Goal: Complete application form

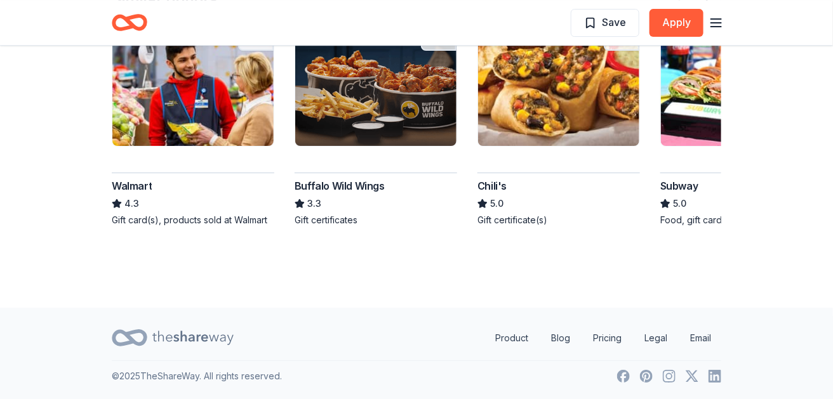
scroll to position [1702, 0]
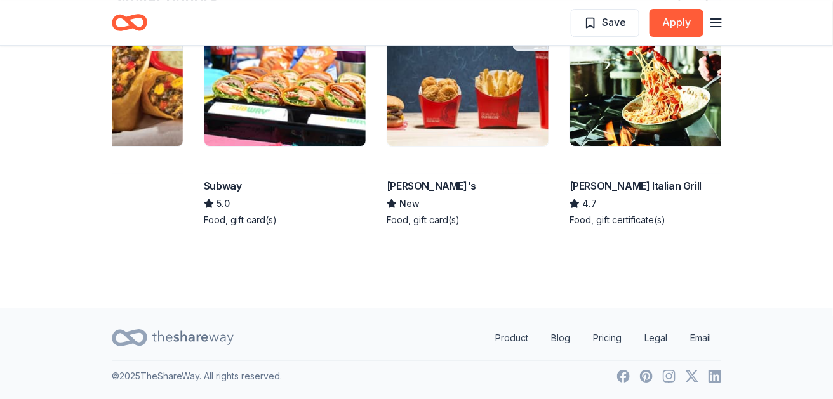
scroll to position [1798, 0]
click at [365, 146] on img at bounding box center [284, 85] width 161 height 121
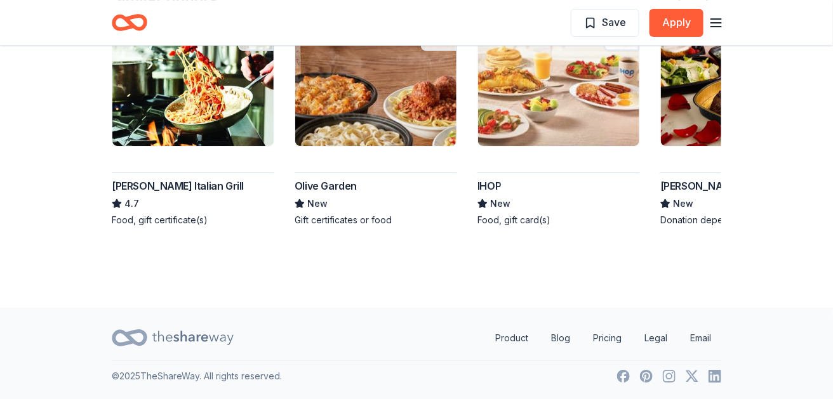
scroll to position [1709, 0]
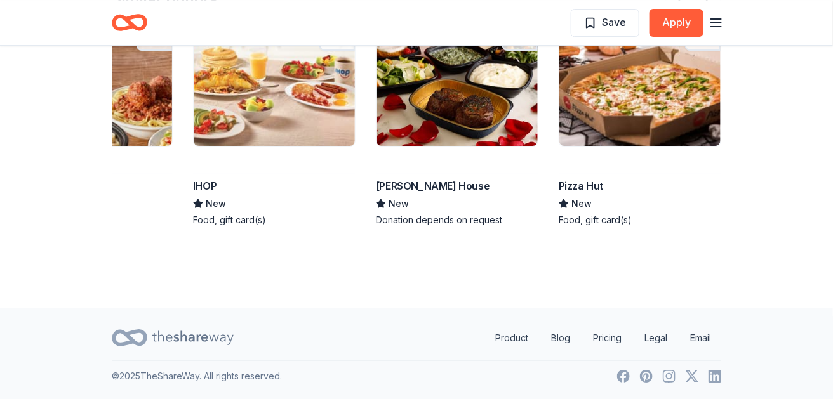
scroll to position [1773, 0]
click at [355, 146] on img at bounding box center [274, 85] width 161 height 121
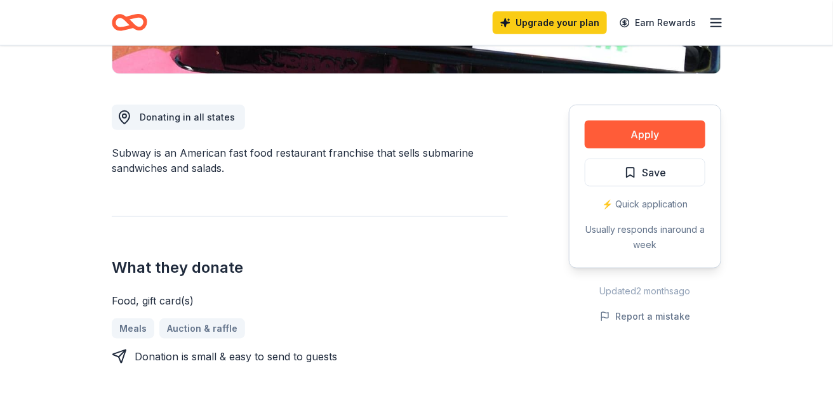
scroll to position [312, 0]
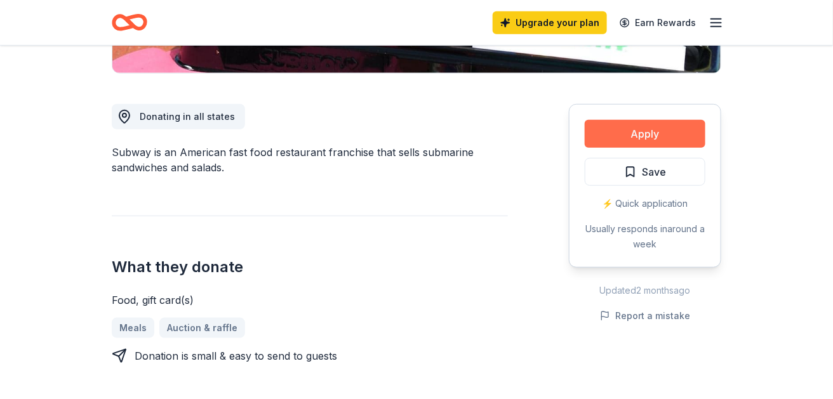
click at [612, 148] on button "Apply" at bounding box center [644, 134] width 121 height 28
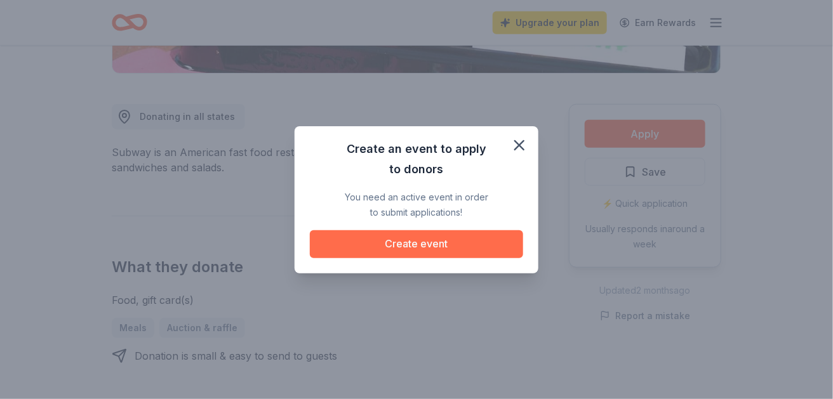
click at [476, 246] on button "Create event" at bounding box center [416, 244] width 213 height 28
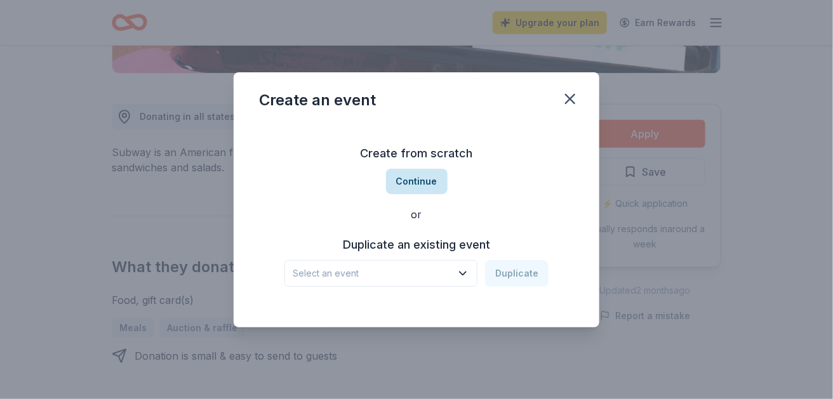
click at [425, 177] on button "Continue" at bounding box center [417, 181] width 62 height 25
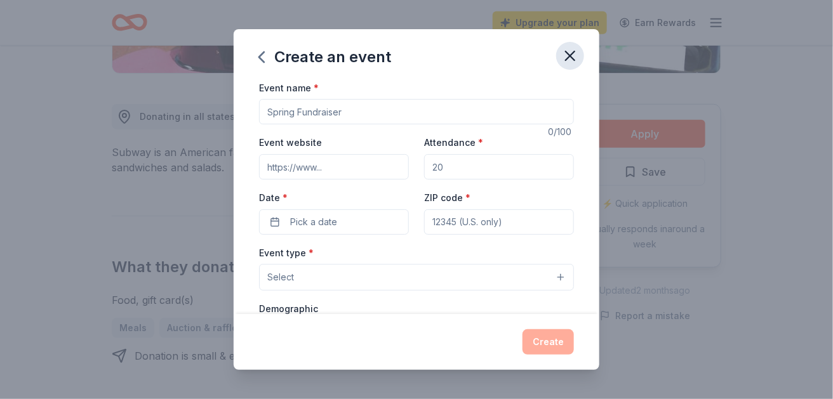
click at [579, 64] on icon "button" at bounding box center [570, 56] width 18 height 18
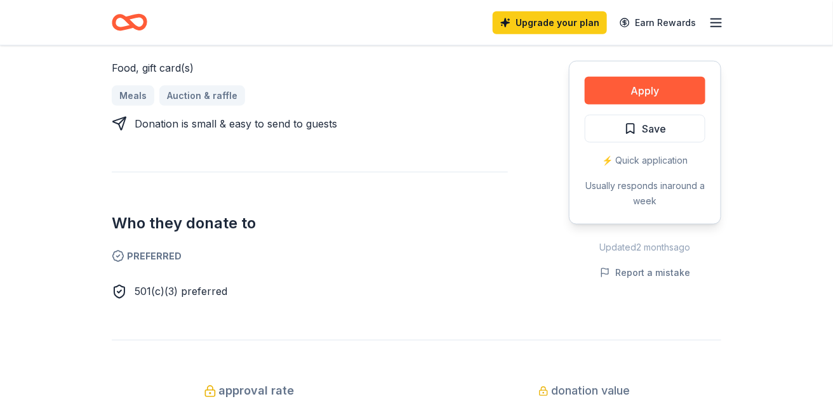
scroll to position [544, 0]
click at [584, 105] on button "Apply" at bounding box center [644, 91] width 121 height 28
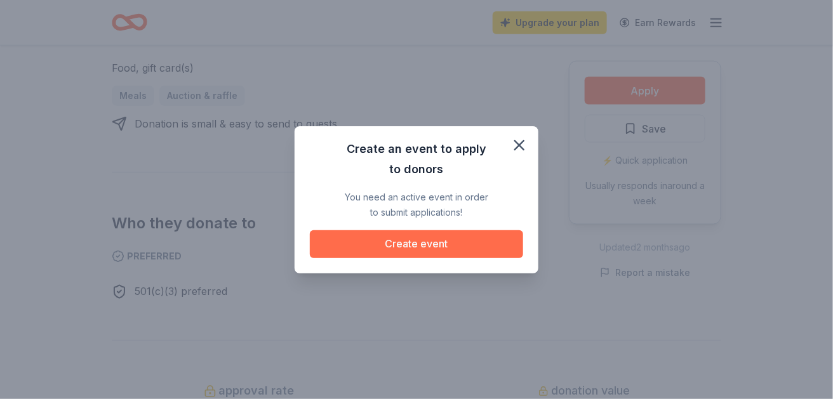
click at [463, 258] on button "Create event" at bounding box center [416, 244] width 213 height 28
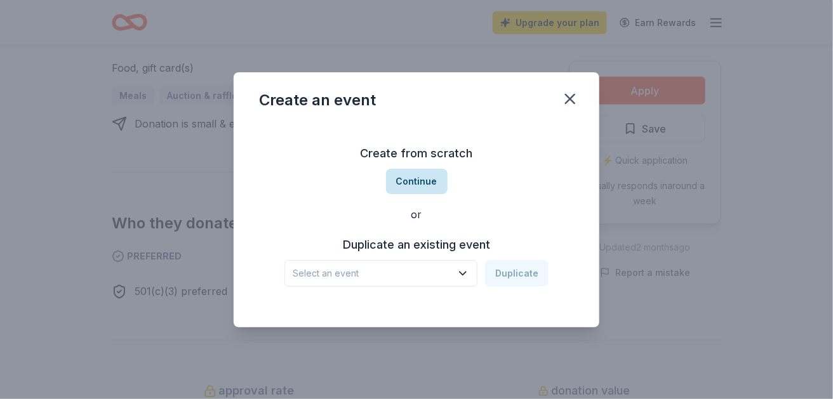
click at [420, 177] on button "Continue" at bounding box center [417, 181] width 62 height 25
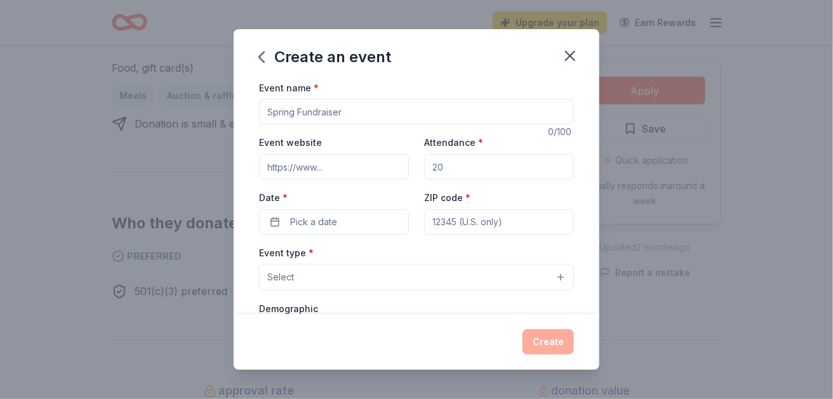
click at [265, 124] on input "Event name *" at bounding box center [416, 111] width 315 height 25
type input "End of Summer Event"
click at [312, 180] on input "Event website" at bounding box center [334, 166] width 150 height 25
type input "[URL][DOMAIN_NAME]"
click at [460, 180] on input "Attendance *" at bounding box center [499, 166] width 150 height 25
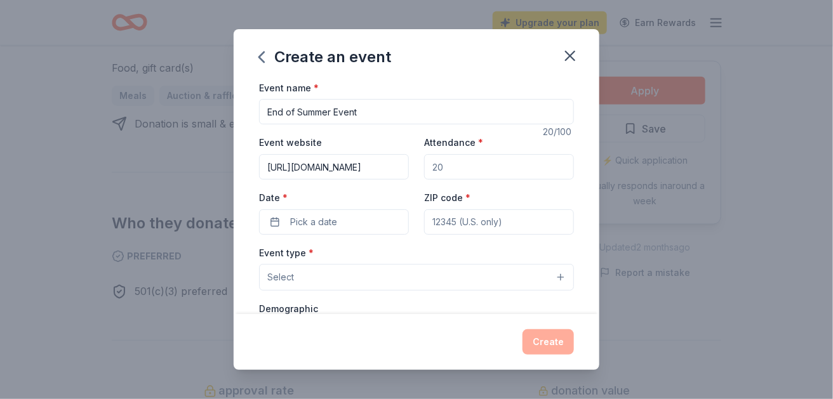
type input "50"
click at [322, 235] on button "Pick a date" at bounding box center [334, 221] width 150 height 25
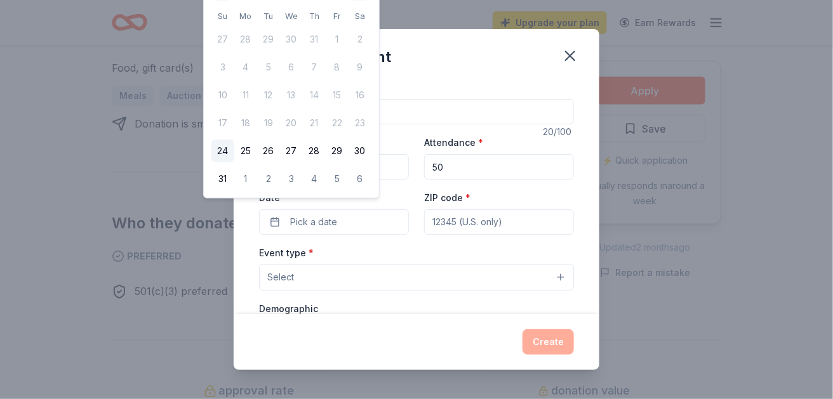
click at [520, 80] on div "Create an event" at bounding box center [416, 54] width 365 height 51
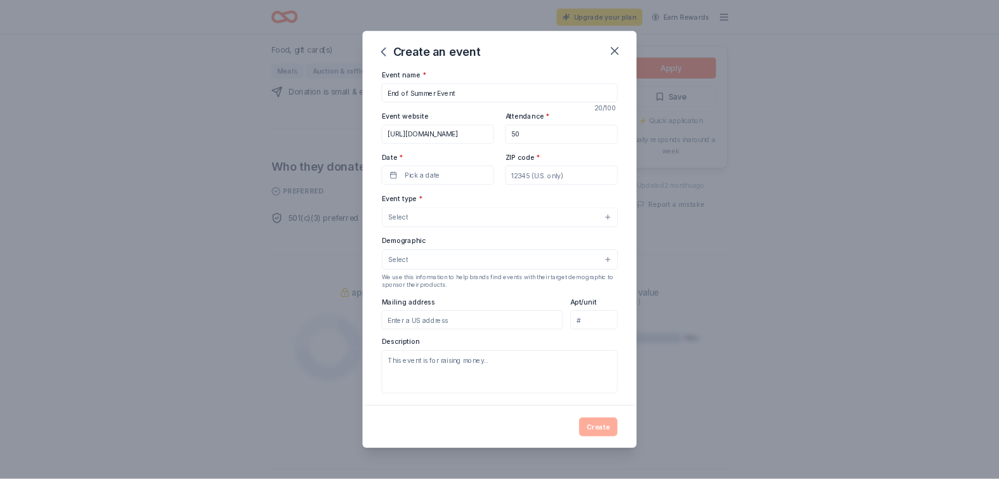
scroll to position [546, 0]
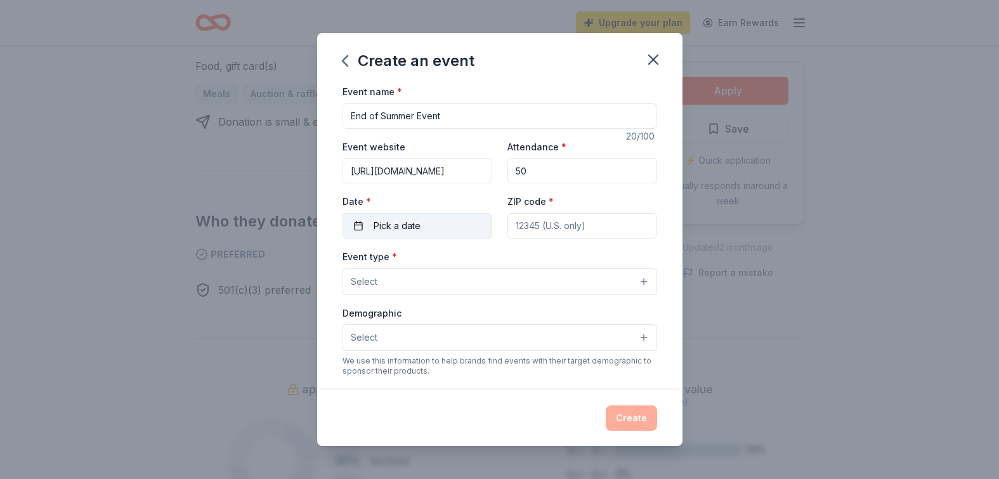
click at [381, 234] on span "Pick a date" at bounding box center [397, 225] width 47 height 15
click at [683, 48] on div "Create an event" at bounding box center [499, 58] width 365 height 51
click at [683, 144] on div "Event name * End of Summer Event 20 /100 Event website [URL][DOMAIN_NAME] Atten…" at bounding box center [499, 237] width 365 height 306
click at [683, 140] on div "Event name * End of Summer Event 20 /100 Event website [URL][DOMAIN_NAME] Atten…" at bounding box center [499, 237] width 365 height 306
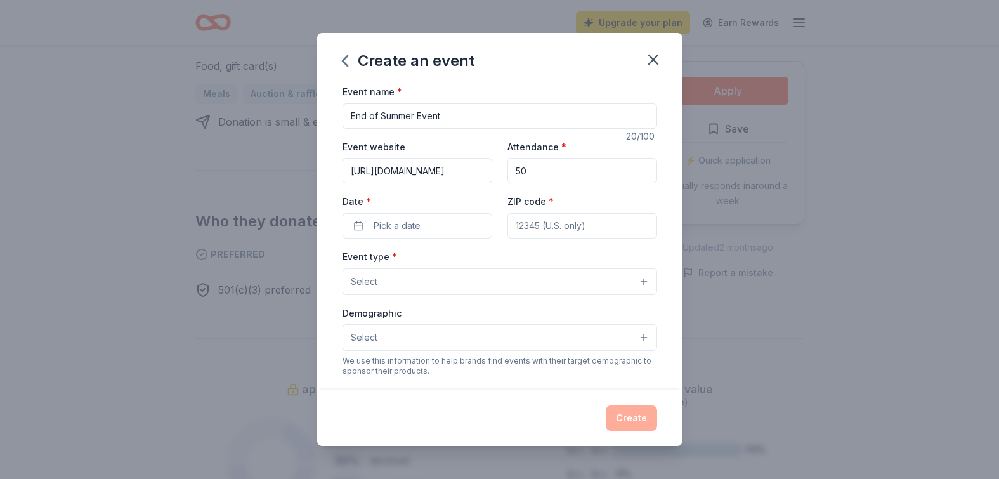
click at [683, 140] on div "Event name * End of Summer Event 20 /100 Event website [URL][DOMAIN_NAME] Atten…" at bounding box center [499, 237] width 365 height 306
drag, startPoint x: 720, startPoint y: 140, endPoint x: 714, endPoint y: 114, distance: 26.6
click at [683, 110] on div "Event name * End of Summer Event 20 /100 Event website [URL][DOMAIN_NAME] Atten…" at bounding box center [499, 237] width 365 height 306
click at [386, 239] on button "Pick a date" at bounding box center [418, 225] width 150 height 25
click at [683, 120] on div "Event name * End of Summer Event 20 /100 Event website [URL][DOMAIN_NAME] Atten…" at bounding box center [499, 237] width 365 height 306
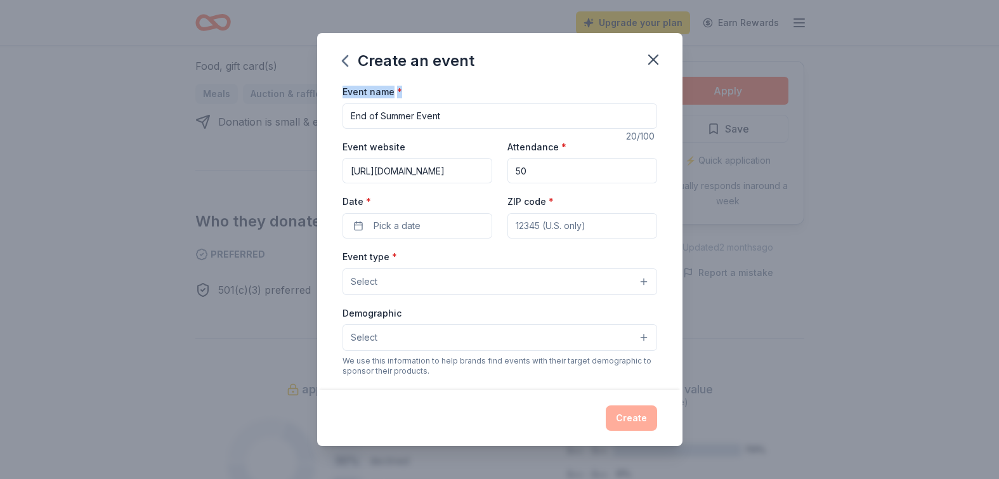
drag, startPoint x: 724, startPoint y: 120, endPoint x: 722, endPoint y: 75, distance: 45.1
click at [683, 75] on div "Create an event Event name * End of Summer Event 20 /100 Event website [URL][DO…" at bounding box center [499, 239] width 365 height 413
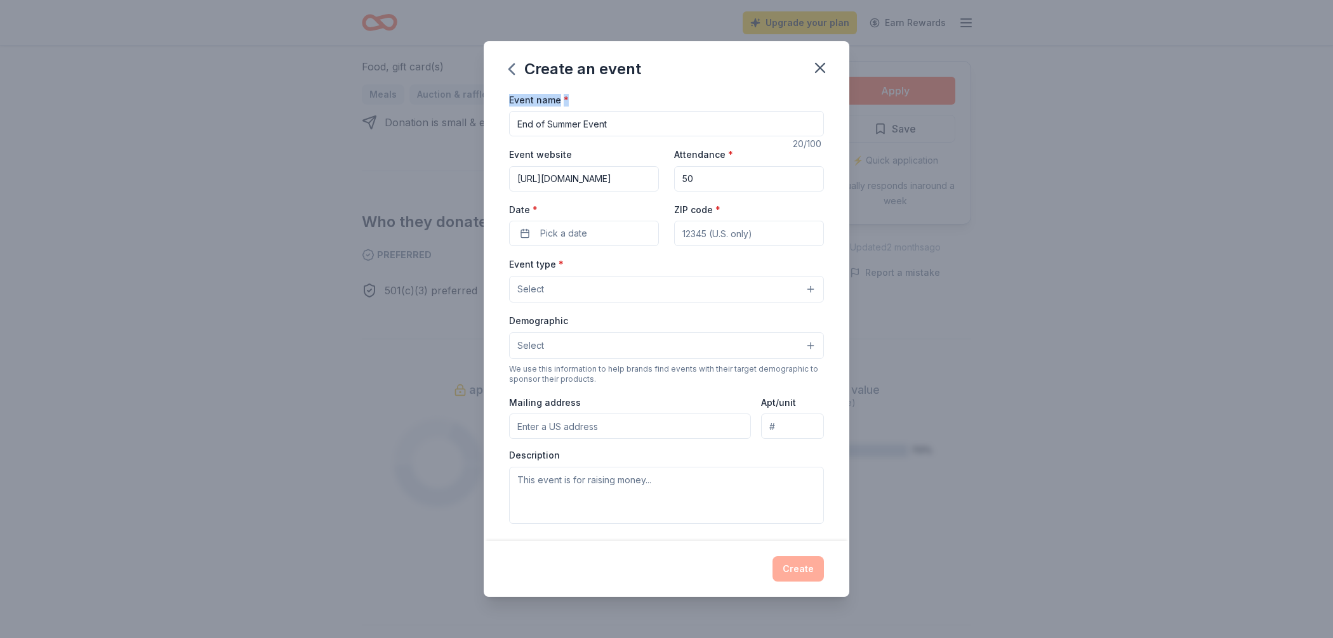
click at [569, 246] on button "Pick a date" at bounding box center [584, 233] width 150 height 25
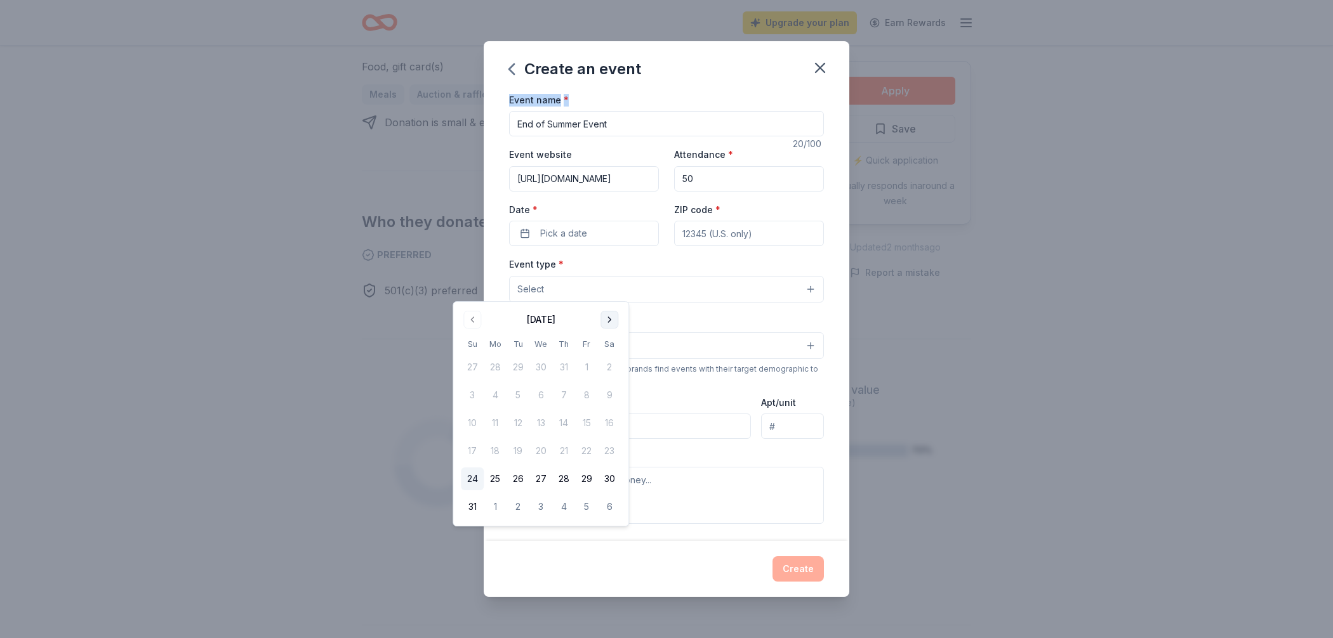
click at [618, 319] on button "Go to next month" at bounding box center [609, 320] width 18 height 18
click at [529, 398] on button "7" at bounding box center [517, 395] width 23 height 23
click at [824, 72] on icon "button" at bounding box center [819, 67] width 9 height 9
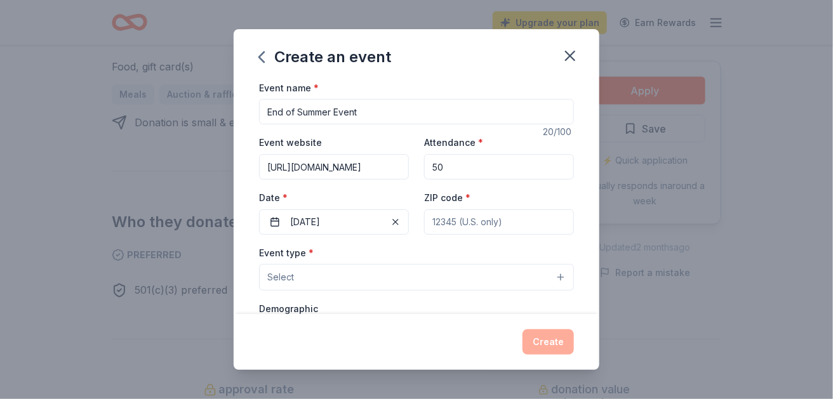
click at [574, 235] on input "ZIP code *" at bounding box center [499, 221] width 150 height 25
type input "90801"
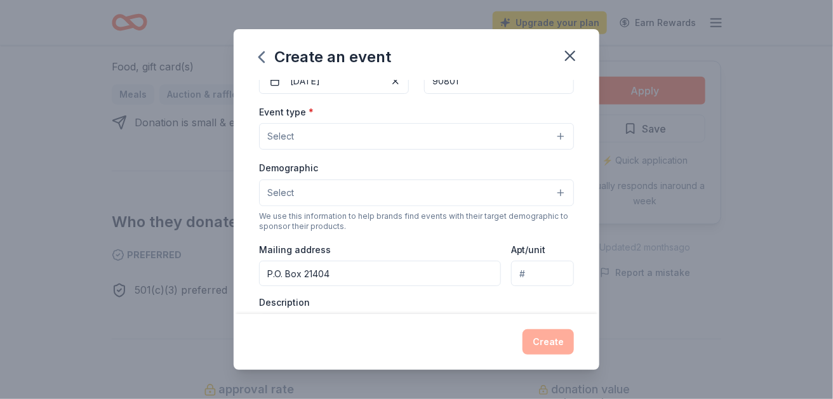
scroll to position [143, 0]
click at [574, 148] on button "Select" at bounding box center [416, 134] width 315 height 27
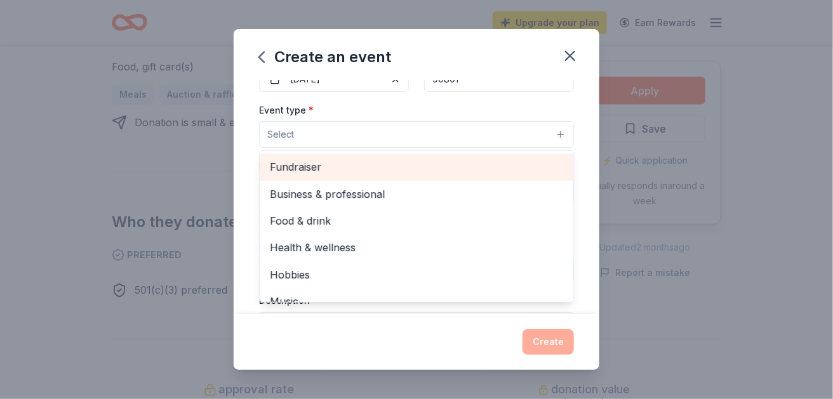
click at [341, 175] on span "Fundraiser" at bounding box center [416, 167] width 293 height 16
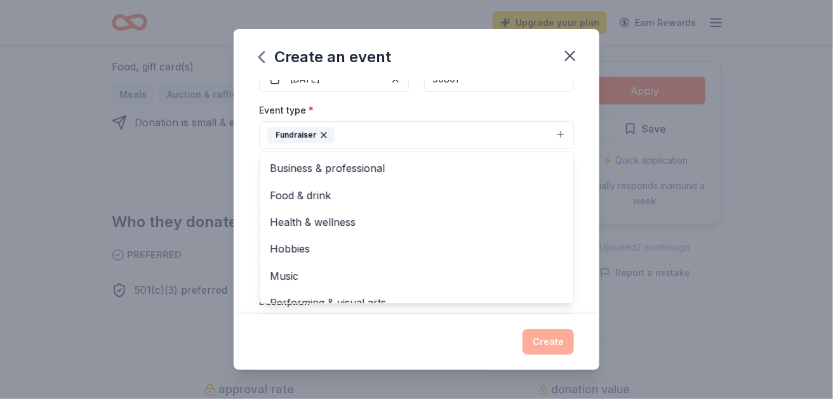
drag, startPoint x: 525, startPoint y: 239, endPoint x: 495, endPoint y: 185, distance: 61.4
click at [495, 149] on div "Fundraiser Business & professional Food & drink Health & wellness Hobbies Music…" at bounding box center [416, 135] width 315 height 28
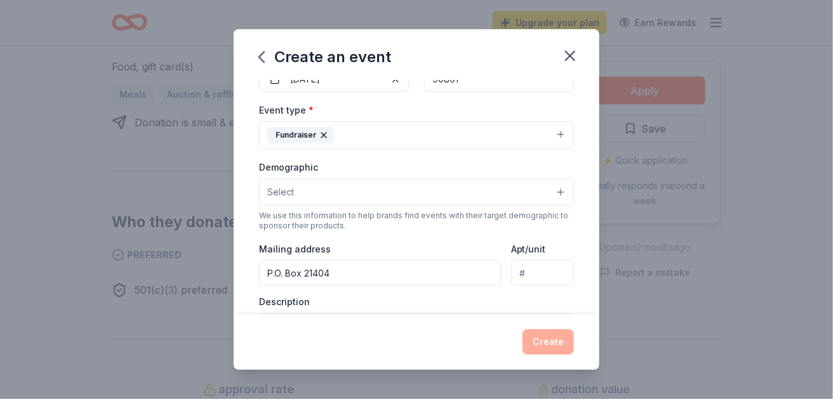
click at [495, 149] on button "Fundraiser" at bounding box center [416, 135] width 315 height 28
click at [574, 206] on button "Select" at bounding box center [416, 192] width 315 height 27
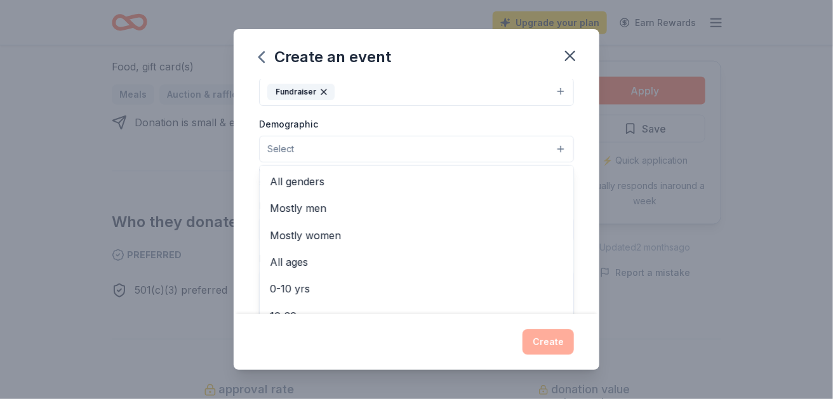
scroll to position [187, 0]
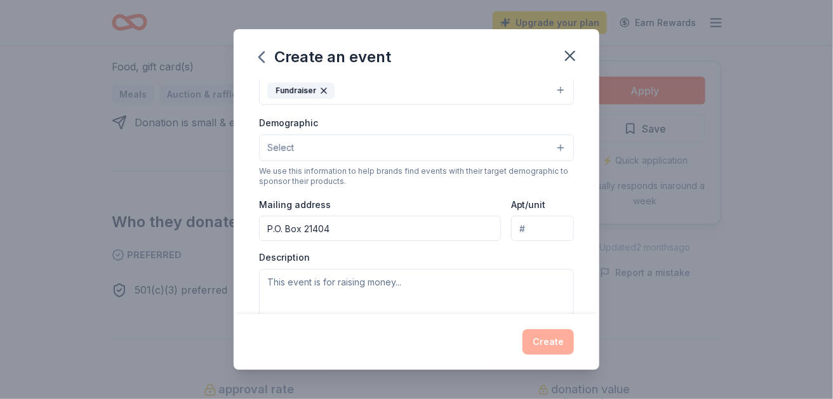
click at [574, 161] on button "Select" at bounding box center [416, 148] width 315 height 27
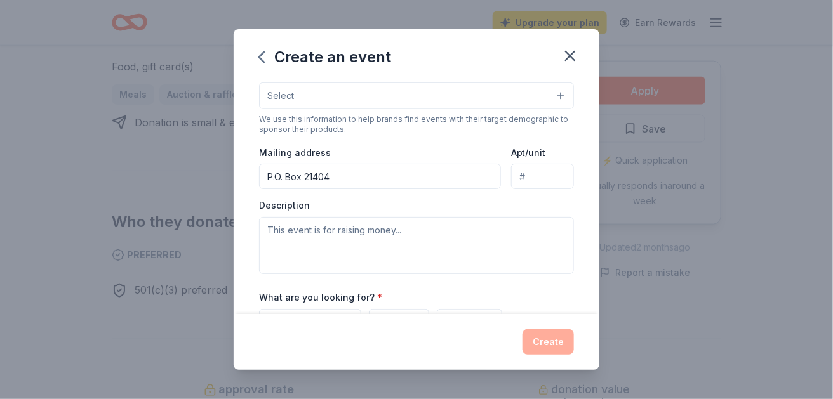
scroll to position [243, 0]
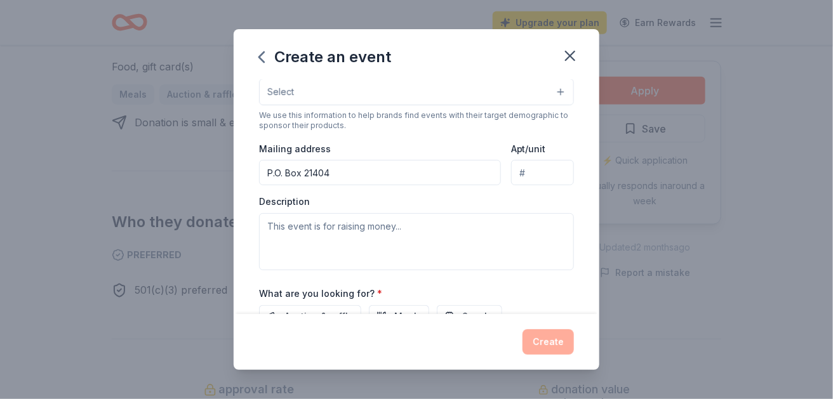
click at [438, 105] on button "Select" at bounding box center [416, 92] width 315 height 27
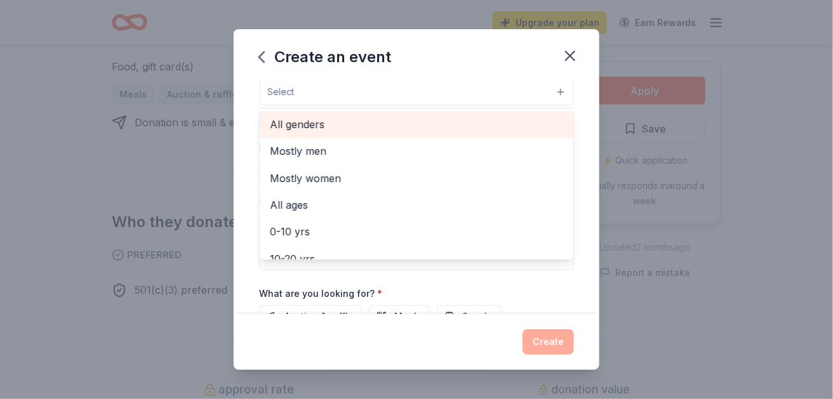
click at [388, 133] on span "All genders" at bounding box center [416, 124] width 293 height 16
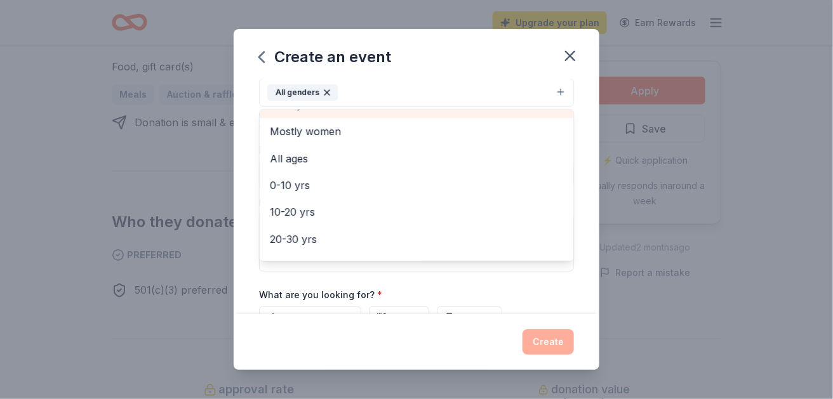
scroll to position [24, 0]
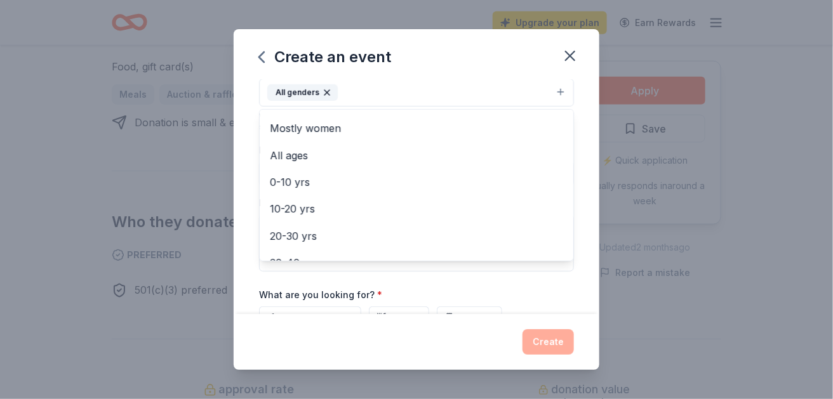
click at [599, 236] on div "Event name * End of Summer Event 20 /100 Event website [URL][DOMAIN_NAME] Atten…" at bounding box center [416, 197] width 365 height 234
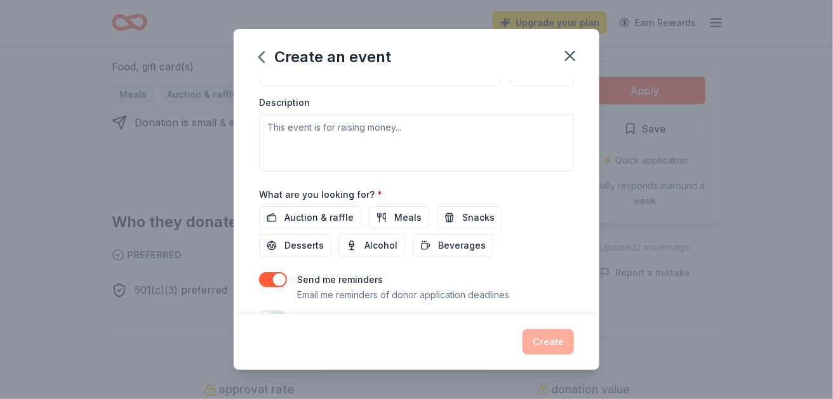
scroll to position [360, 0]
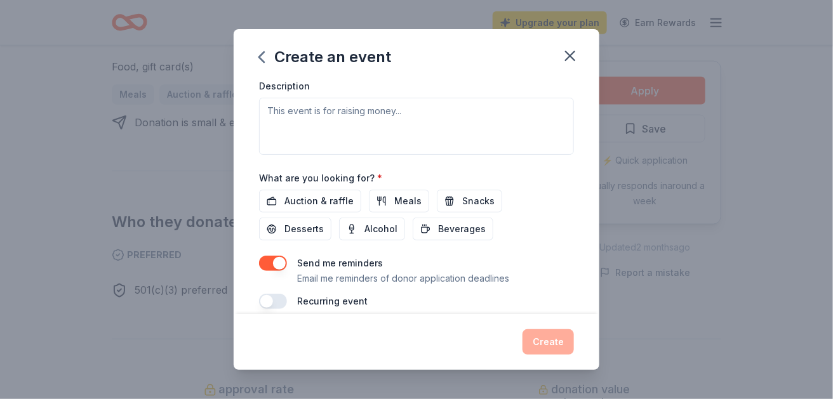
click at [418, 70] on input "P.O. Box 21404" at bounding box center [380, 56] width 242 height 25
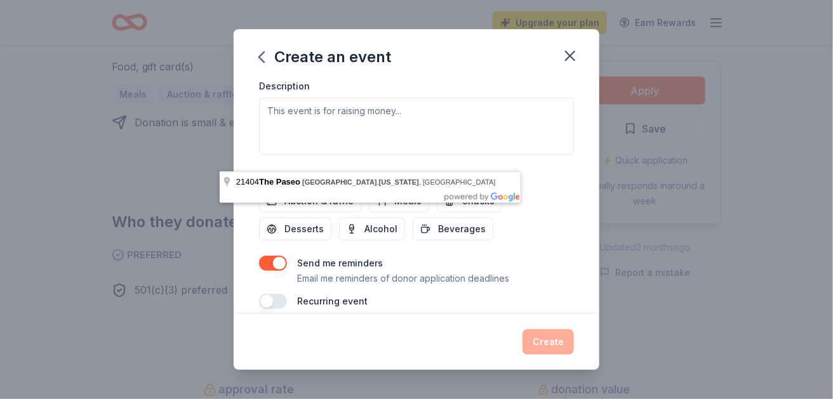
click at [374, 70] on input "P.O. [STREET_ADDRESS][US_STATE]" at bounding box center [380, 56] width 242 height 25
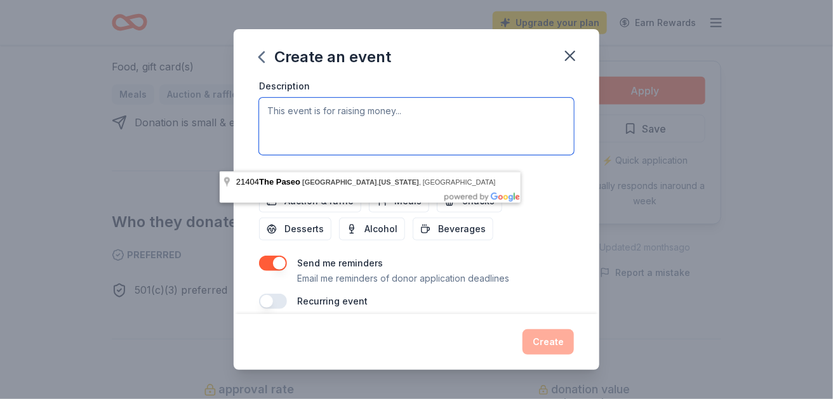
click at [574, 155] on textarea at bounding box center [416, 126] width 315 height 57
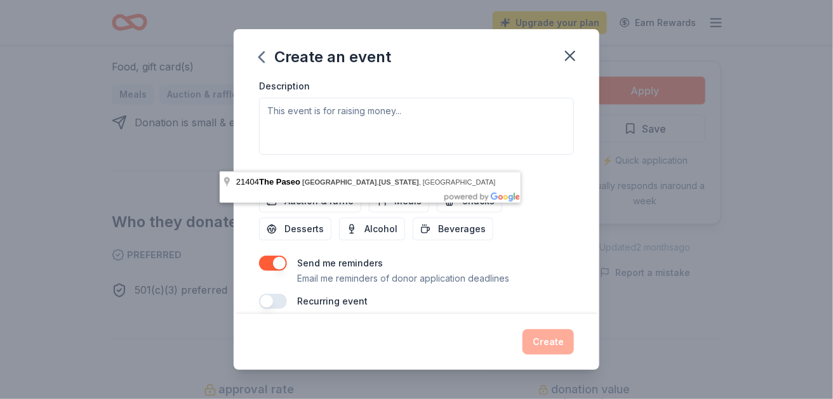
click at [313, 70] on input "P.O. [STREET_ADDRESS][US_STATE]" at bounding box center [380, 56] width 242 height 25
type input "P.O. [STREET_ADDRESS][US_STATE]"
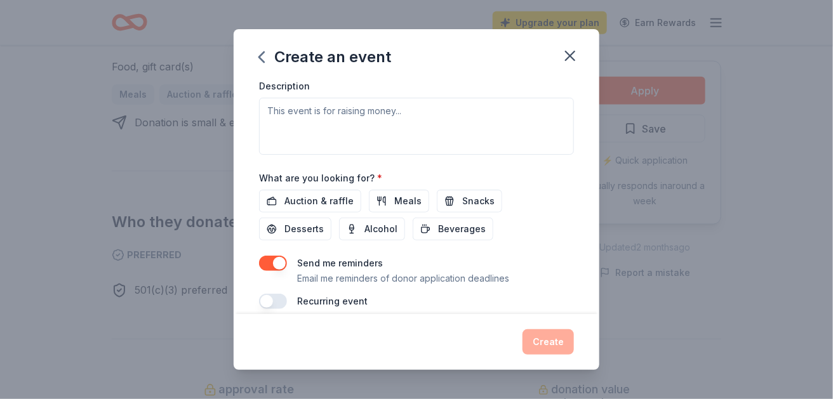
click at [599, 197] on div "Event name * End of Summer Event 20 /100 Event website [URL][DOMAIN_NAME] Atten…" at bounding box center [416, 197] width 365 height 234
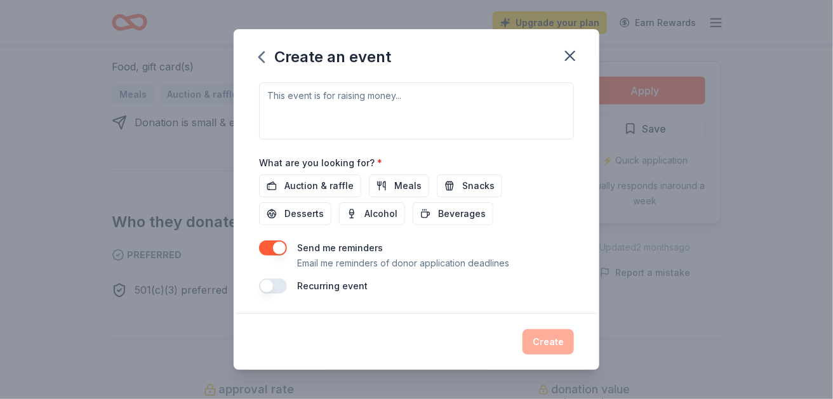
scroll to position [438, 0]
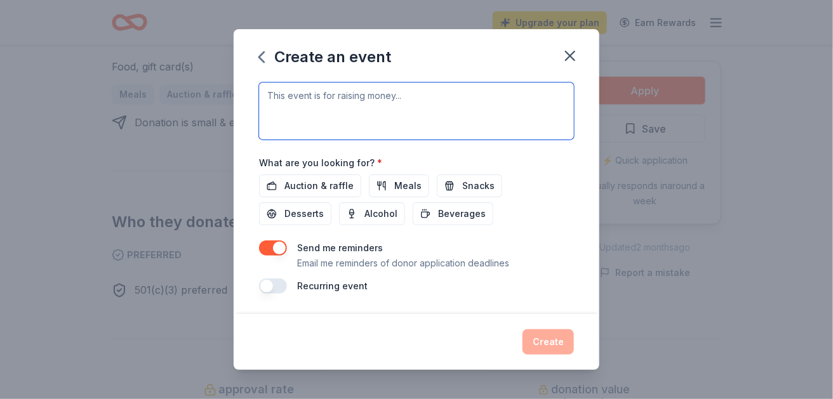
click at [319, 140] on textarea at bounding box center [416, 110] width 315 height 57
click at [337, 140] on textarea at bounding box center [416, 110] width 315 height 57
paste textarea "We are organizing a community fundraiser in partnership with Subway to raise mo…"
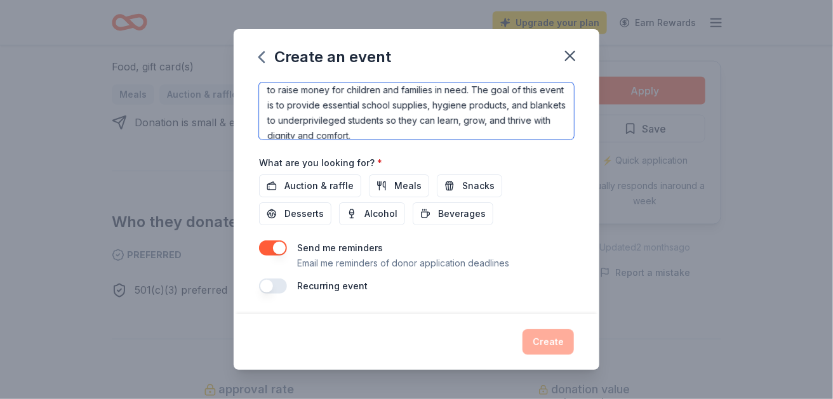
scroll to position [0, 0]
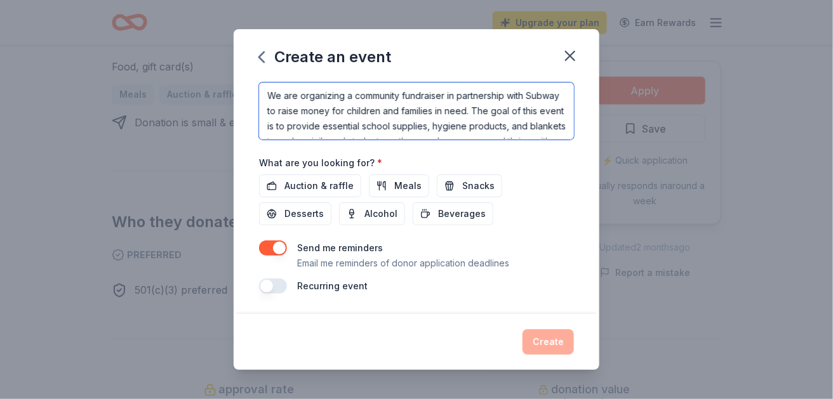
drag, startPoint x: 601, startPoint y: 143, endPoint x: 456, endPoint y: 140, distance: 145.4
click at [456, 140] on textarea "We are organizing a community fundraiser in partnership with Subway to raise mo…" at bounding box center [416, 110] width 315 height 57
type textarea "We are organizing a community fundraiser to raise money for children and famili…"
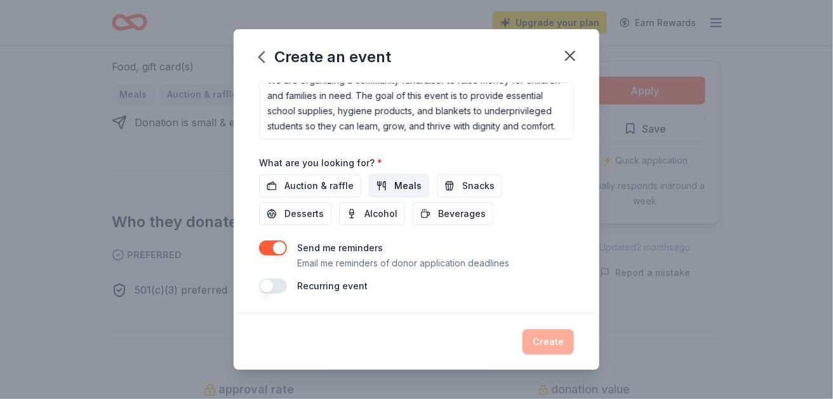
click at [412, 194] on span "Meals" at bounding box center [407, 185] width 27 height 15
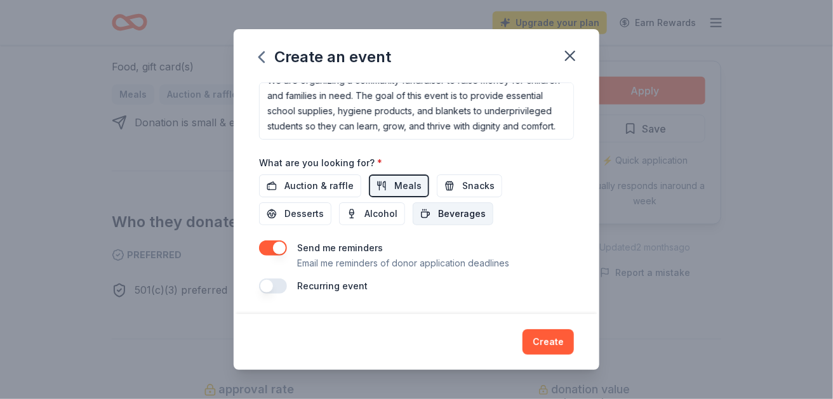
click at [438, 221] on span "Beverages" at bounding box center [462, 213] width 48 height 15
click at [331, 202] on button "Desserts" at bounding box center [295, 213] width 72 height 23
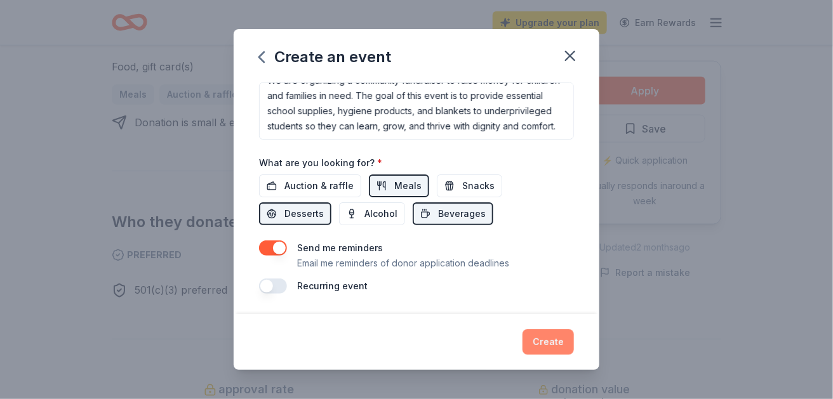
click at [574, 332] on button "Create" at bounding box center [547, 341] width 51 height 25
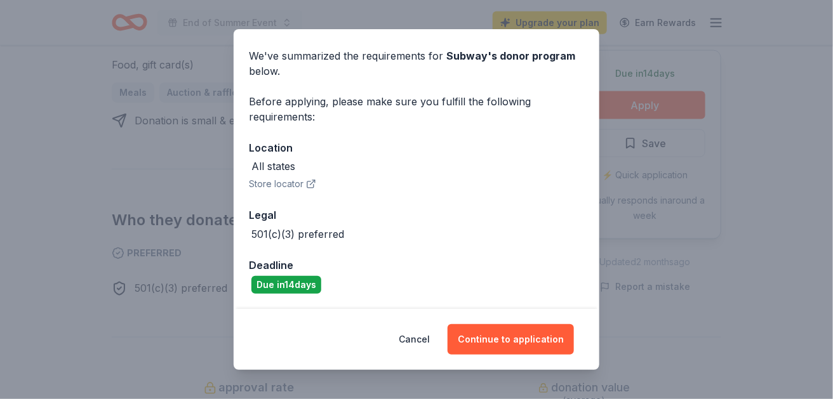
scroll to position [95, 0]
click at [251, 168] on div "All states" at bounding box center [273, 166] width 44 height 15
click at [252, 159] on div "All states" at bounding box center [273, 166] width 44 height 15
click at [508, 324] on button "Continue to application" at bounding box center [510, 339] width 126 height 30
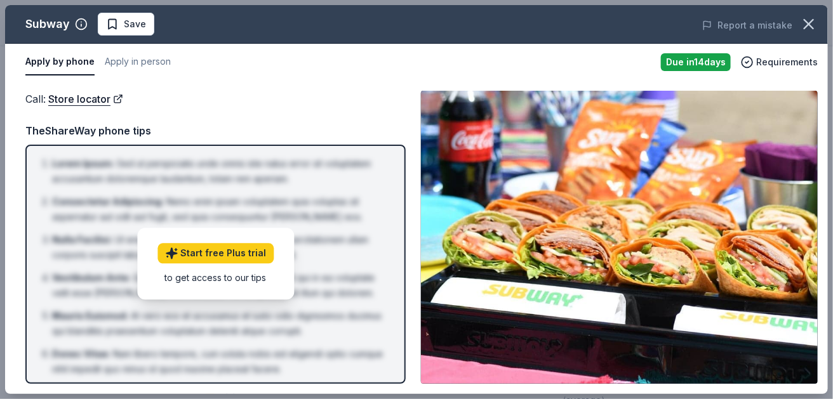
click at [661, 71] on div "Due [DATE]" at bounding box center [696, 62] width 70 height 18
click at [756, 70] on span "Requirements" at bounding box center [787, 62] width 62 height 15
click at [360, 100] on div "Call : Store locator Call : Store locator TheShareWay phone tips Lorem Ipsum : …" at bounding box center [416, 237] width 822 height 313
click at [804, 29] on icon "button" at bounding box center [808, 24] width 9 height 9
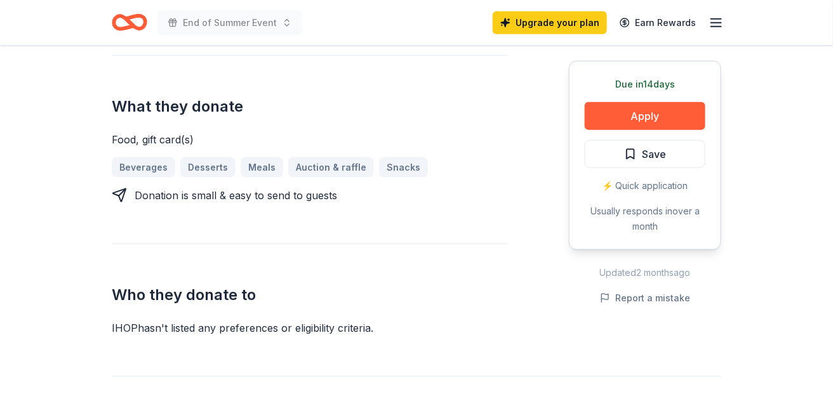
scroll to position [496, 0]
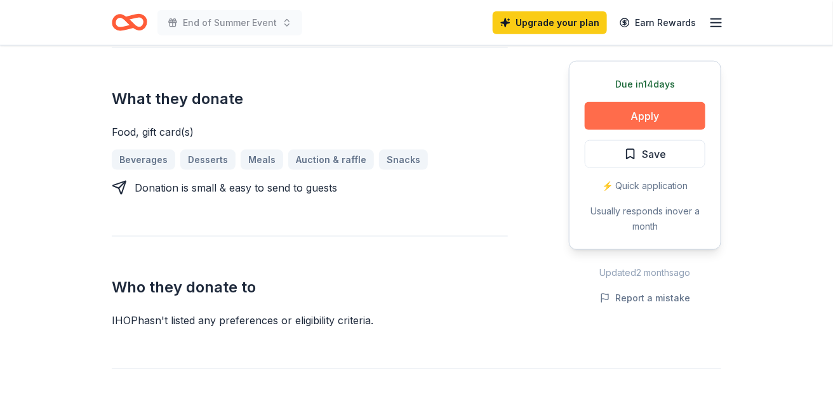
click at [609, 130] on button "Apply" at bounding box center [644, 116] width 121 height 28
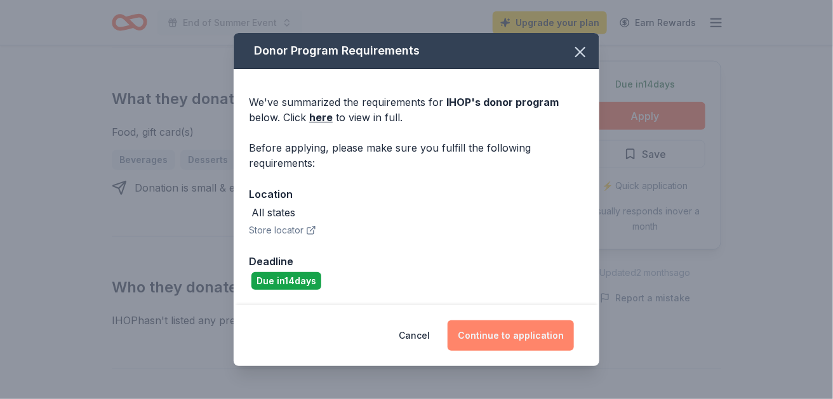
click at [508, 320] on button "Continue to application" at bounding box center [510, 335] width 126 height 30
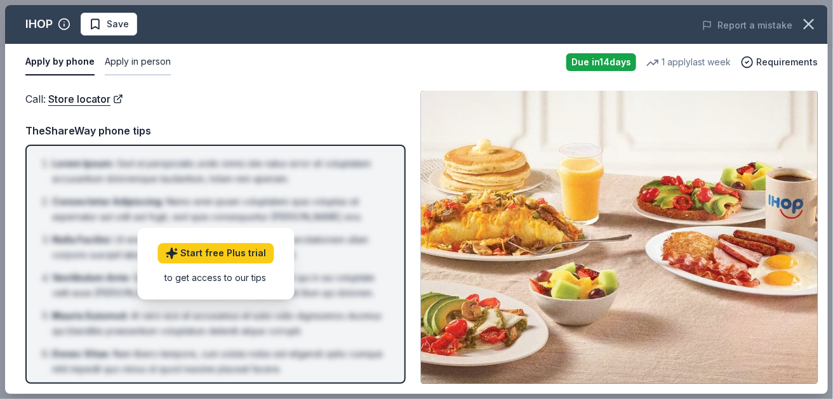
click at [159, 76] on button "Apply in person" at bounding box center [138, 62] width 66 height 27
